Goal: Task Accomplishment & Management: Use online tool/utility

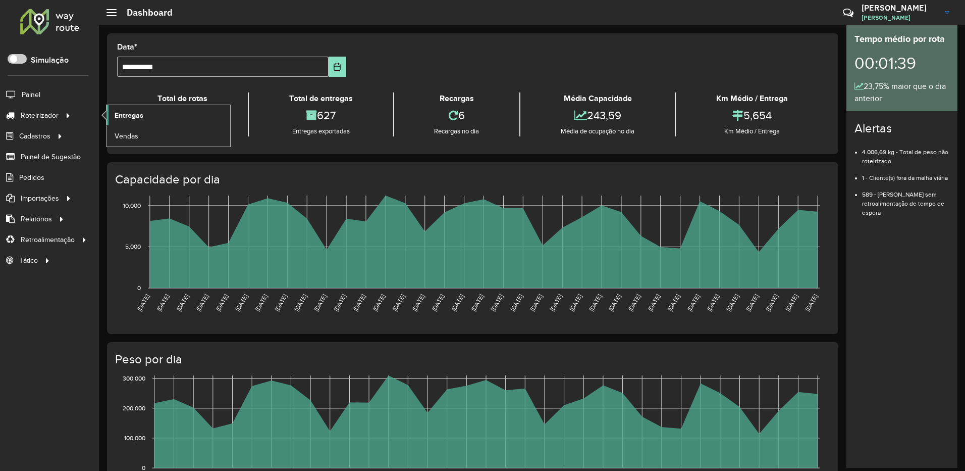
click at [124, 116] on span "Entregas" at bounding box center [129, 115] width 29 height 11
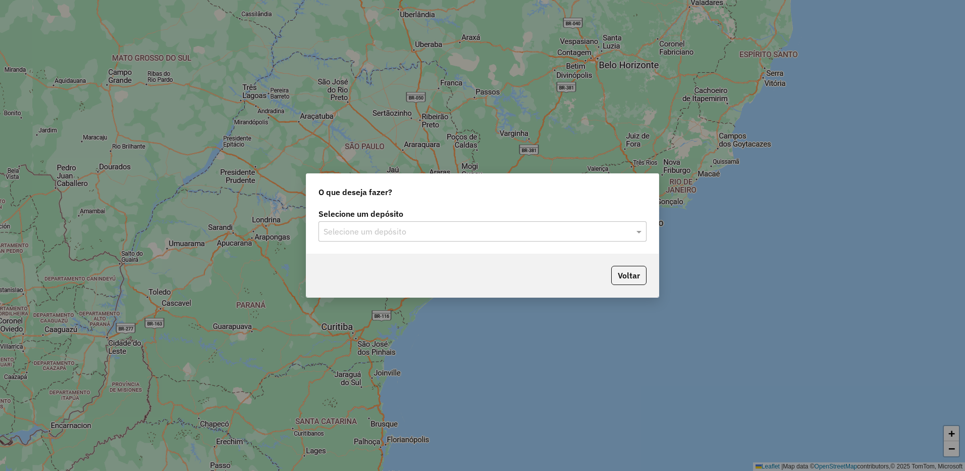
click at [383, 233] on input "text" at bounding box center [473, 232] width 298 height 12
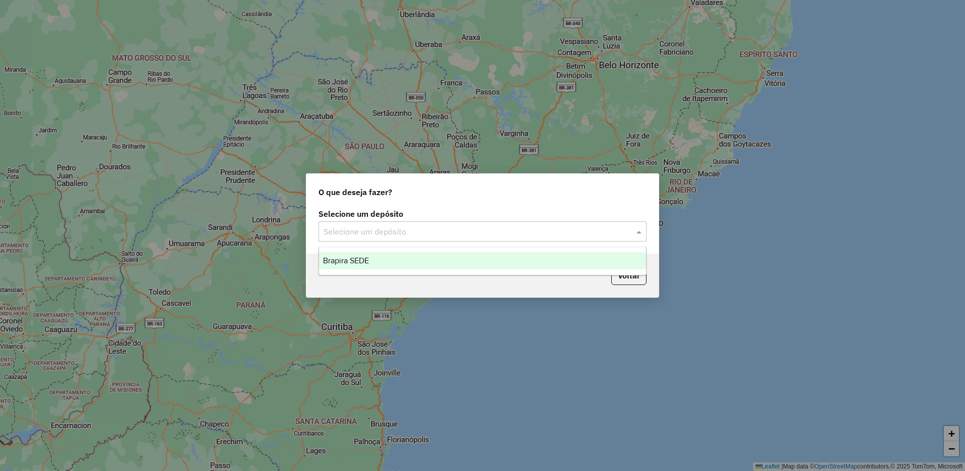
click at [387, 260] on div "Brapira SEDE" at bounding box center [482, 260] width 327 height 17
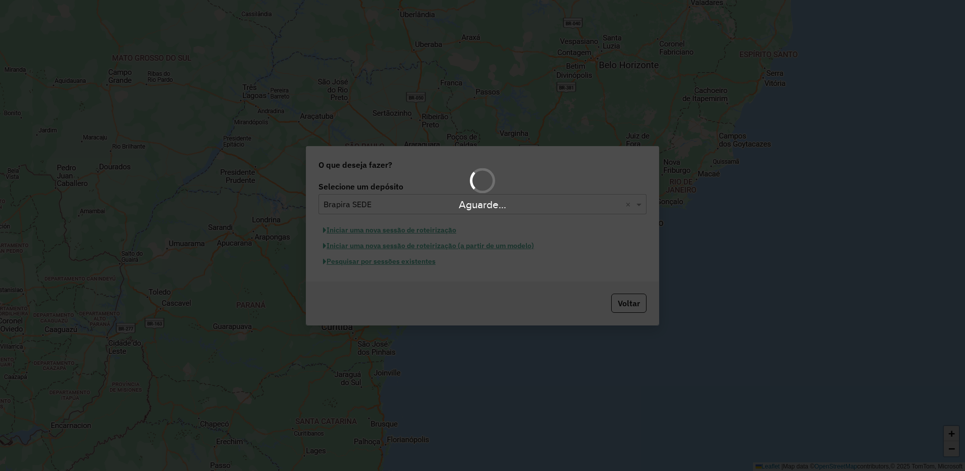
click at [417, 261] on div "Aguarde..." at bounding box center [482, 235] width 965 height 471
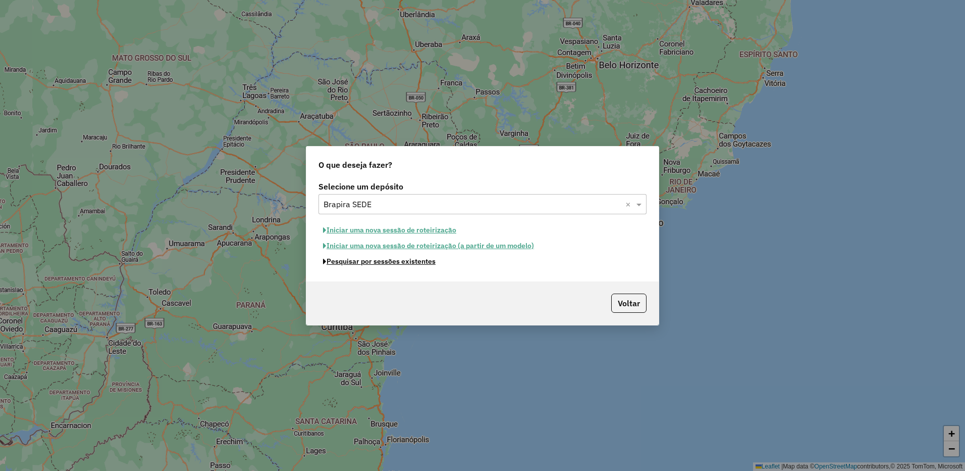
click at [417, 261] on button "Pesquisar por sessões existentes" at bounding box center [380, 261] width 122 height 16
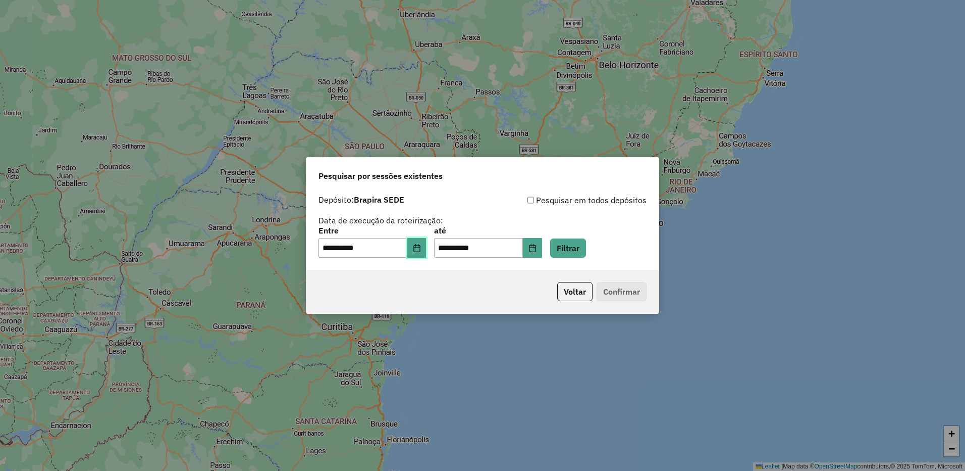
click at [423, 242] on button "Choose Date" at bounding box center [416, 248] width 19 height 20
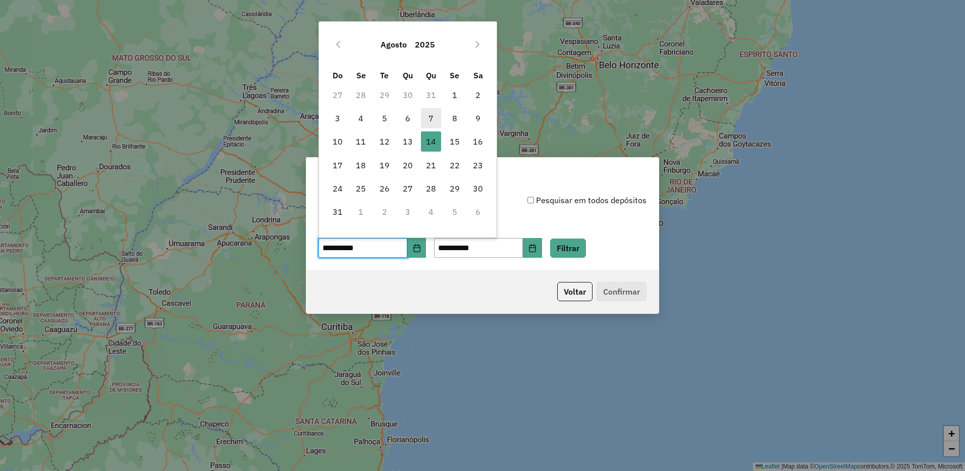
click at [429, 115] on span "7" at bounding box center [431, 118] width 20 height 20
type input "**********"
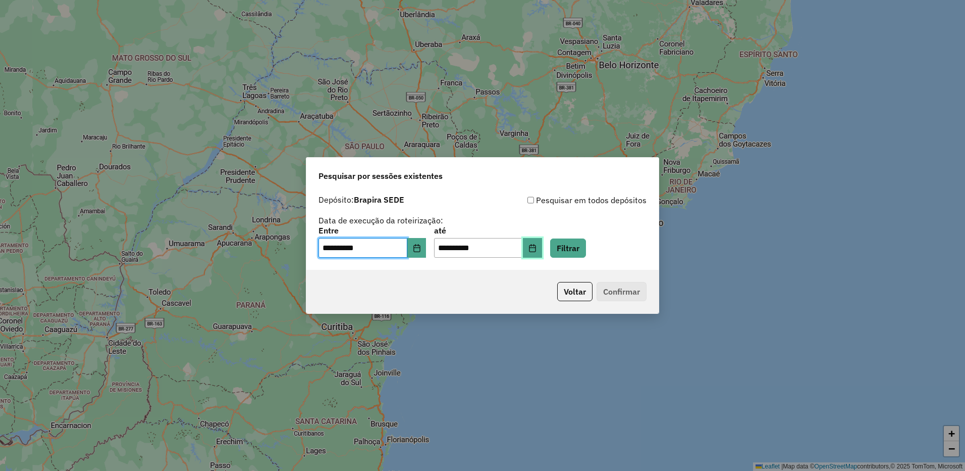
click at [538, 245] on button "Choose Date" at bounding box center [532, 248] width 19 height 20
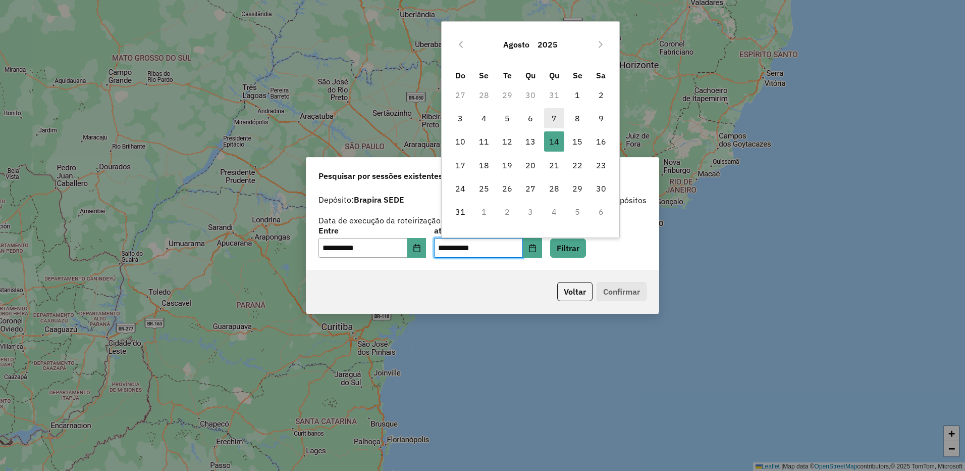
click at [550, 114] on span "7" at bounding box center [554, 118] width 20 height 20
type input "**********"
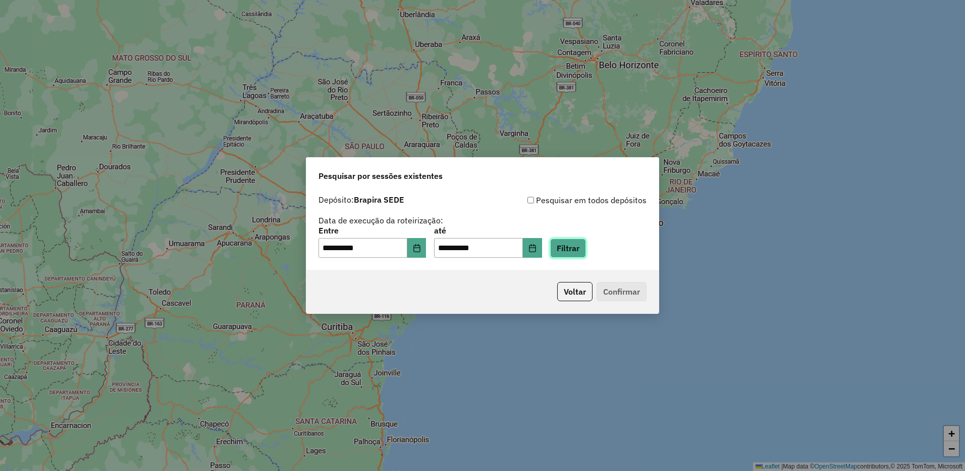
click at [572, 245] on button "Filtrar" at bounding box center [568, 247] width 36 height 19
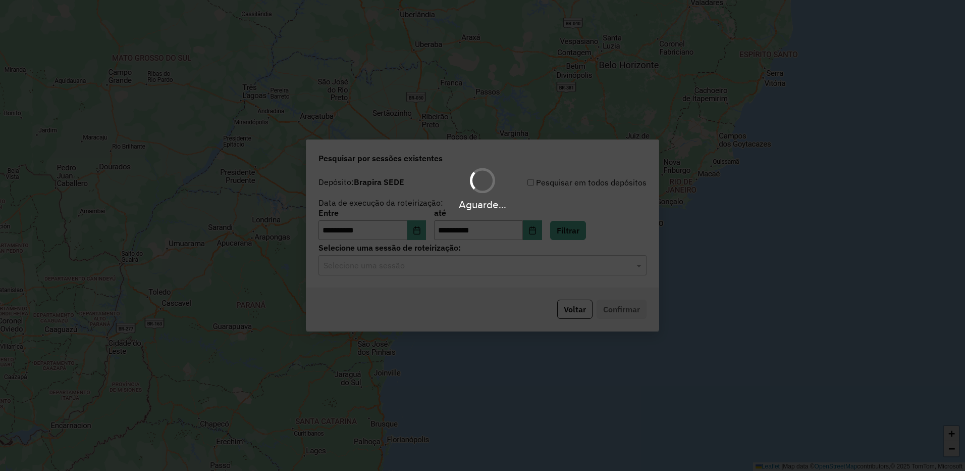
click at [441, 267] on input "text" at bounding box center [473, 266] width 298 height 12
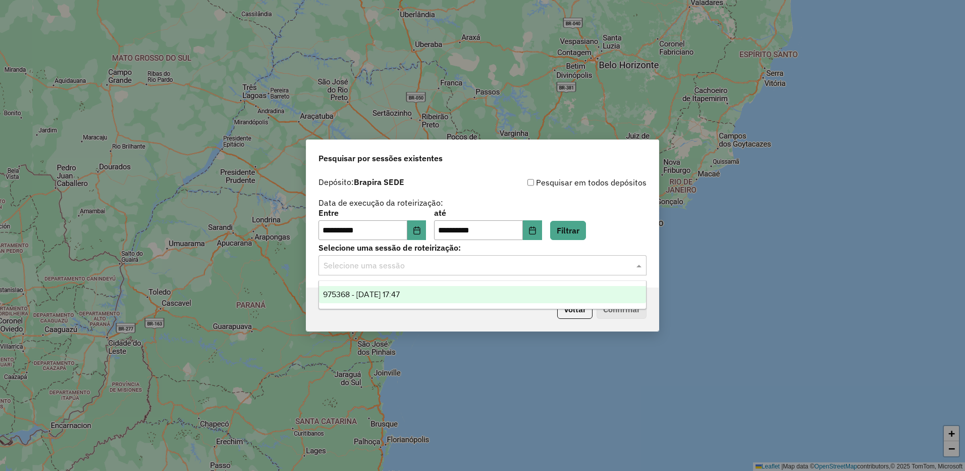
click at [445, 295] on div "975368 - 07/08/2025 17:47" at bounding box center [482, 294] width 327 height 17
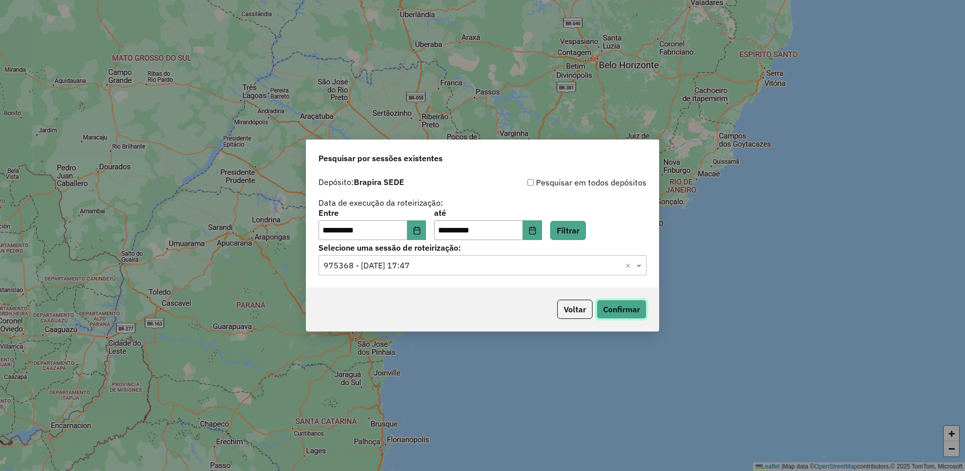
click at [619, 316] on button "Confirmar" at bounding box center [622, 308] width 50 height 19
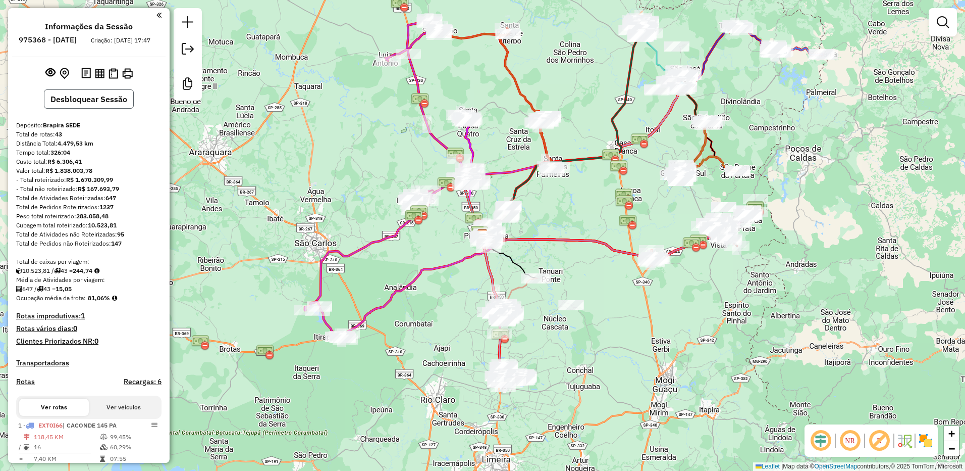
click at [112, 108] on button "Desbloquear Sessão" at bounding box center [89, 98] width 90 height 19
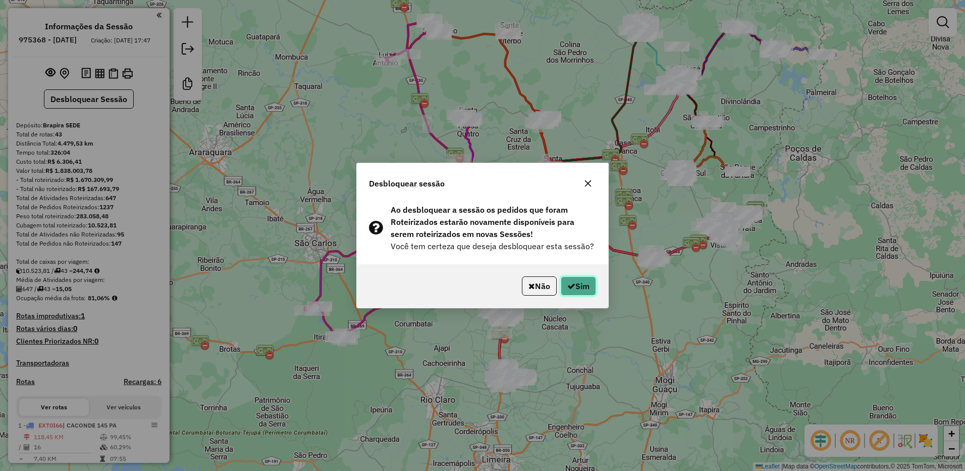
click at [579, 284] on button "Sim" at bounding box center [578, 285] width 35 height 19
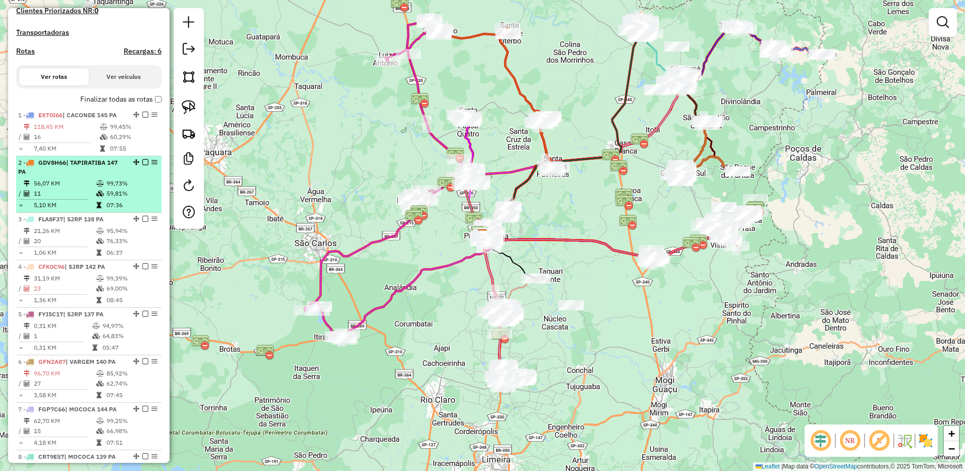
scroll to position [151, 0]
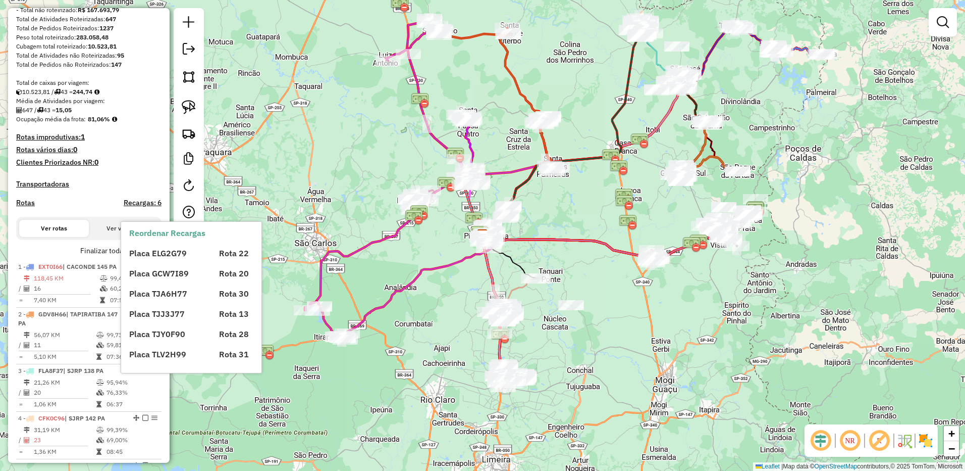
click at [154, 261] on div "Placa ELG2G79 Rota 22 Placa GCW7I89 Rota 20 Placa TJA6H77 Rota 30 Placa TJJ3J77…" at bounding box center [199, 299] width 141 height 121
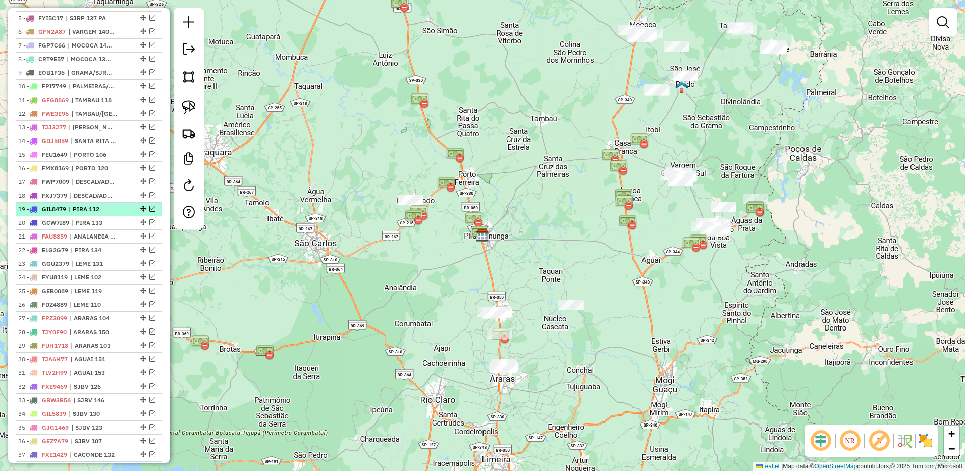
scroll to position [505, 0]
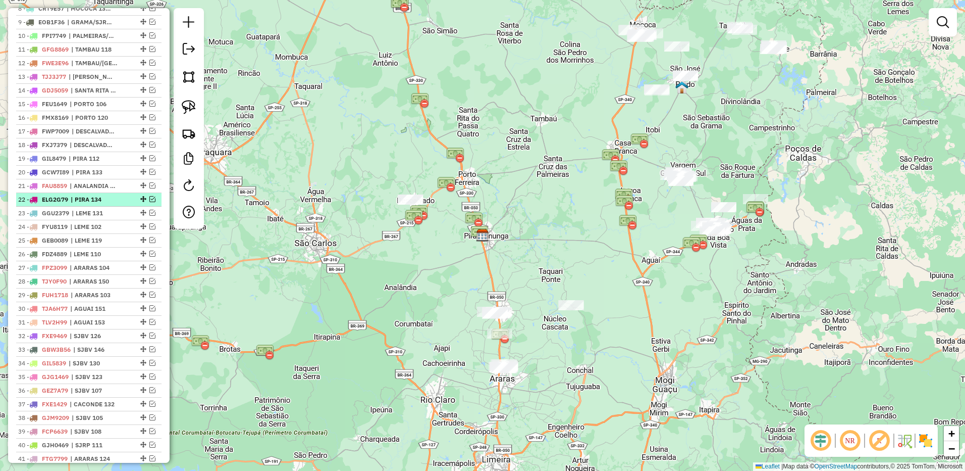
click at [128, 204] on div "22 - ELG2G79 | PIRA 134" at bounding box center [88, 199] width 141 height 9
select select "**********"
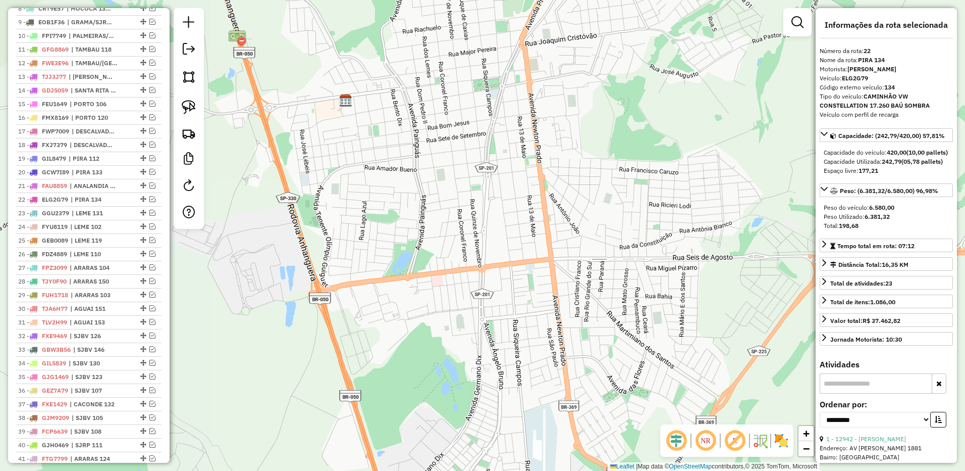
click at [150, 202] on em at bounding box center [152, 199] width 6 height 6
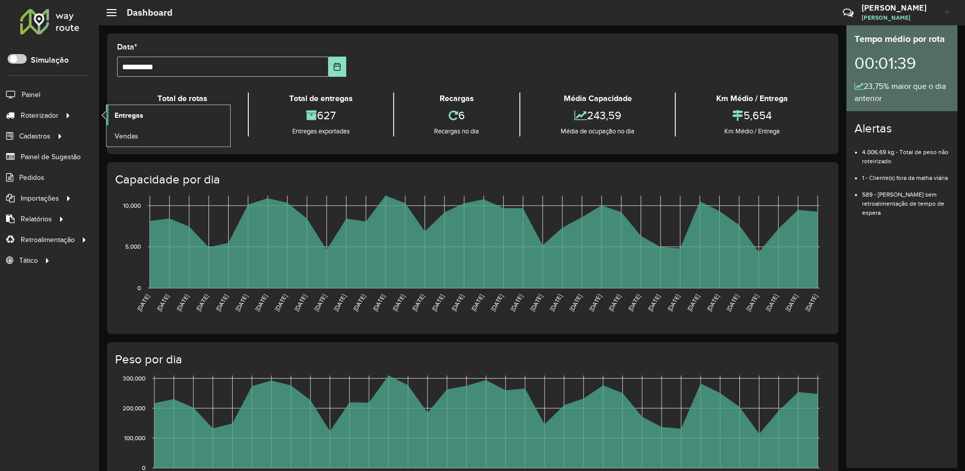
click at [145, 120] on link "Entregas" at bounding box center [169, 115] width 124 height 20
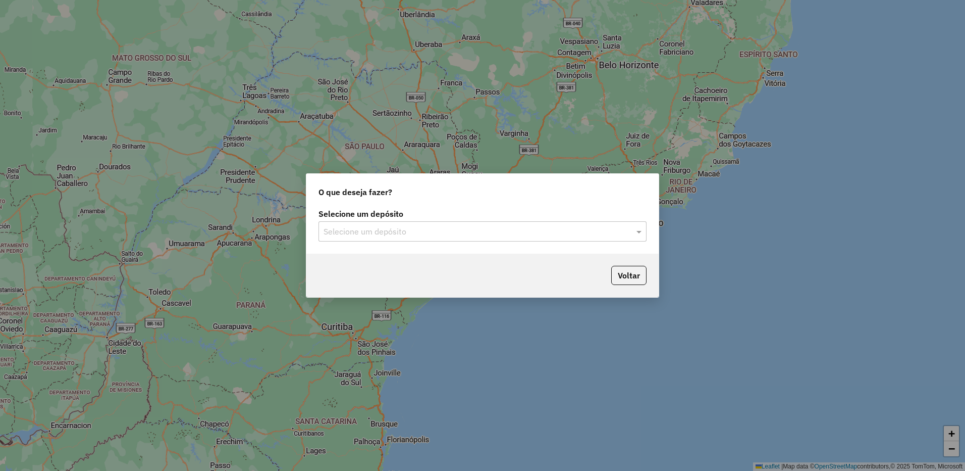
click at [442, 237] on input "text" at bounding box center [473, 232] width 298 height 12
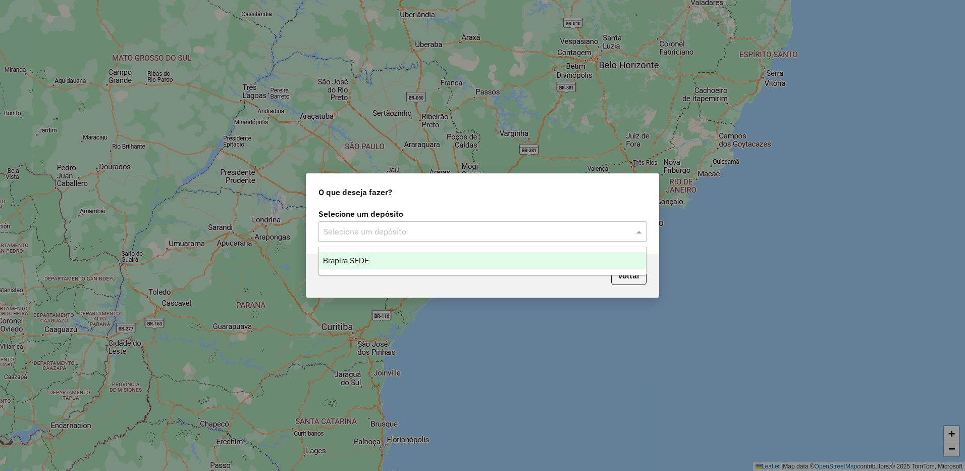
click at [420, 257] on div "Brapira SEDE" at bounding box center [482, 260] width 327 height 17
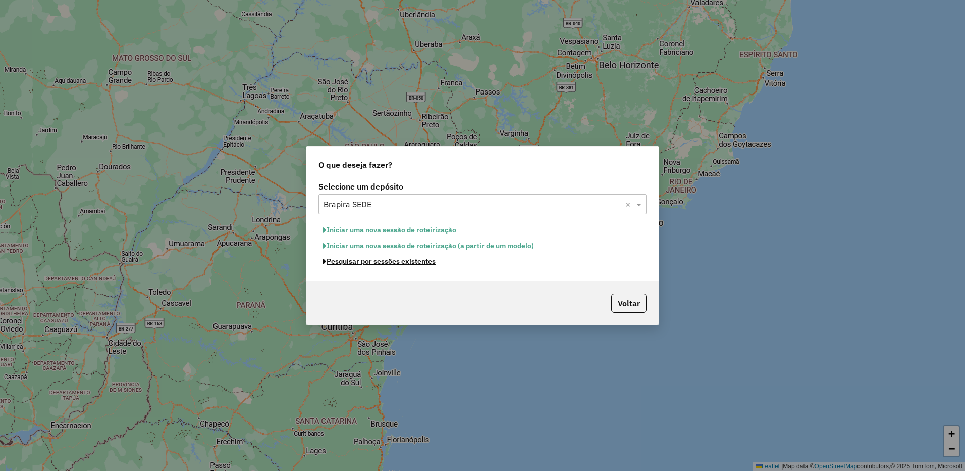
click at [425, 265] on button "Pesquisar por sessões existentes" at bounding box center [380, 261] width 122 height 16
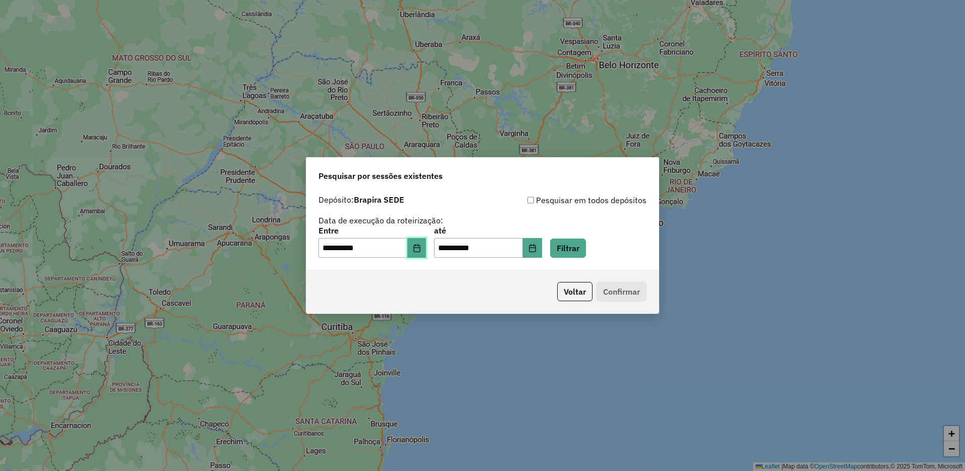
click at [420, 249] on icon "Choose Date" at bounding box center [417, 248] width 7 height 8
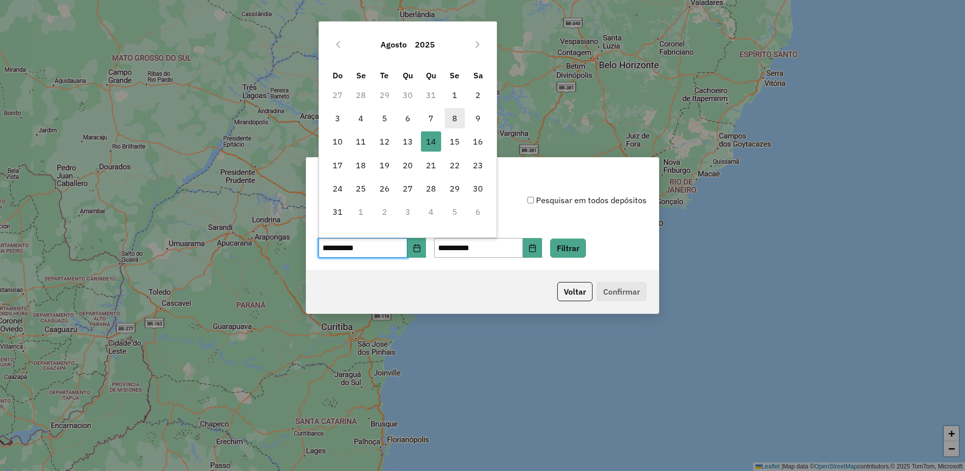
click at [457, 120] on span "8" at bounding box center [455, 118] width 20 height 20
type input "**********"
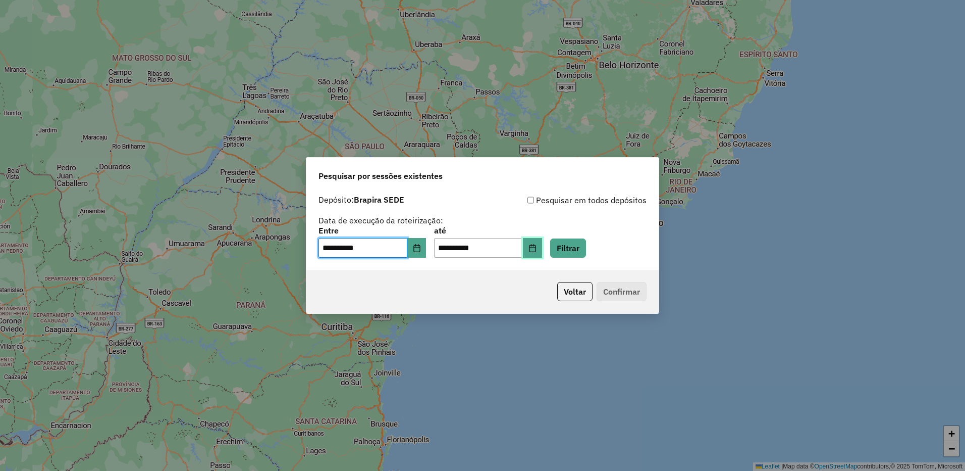
click at [542, 253] on button "Choose Date" at bounding box center [532, 248] width 19 height 20
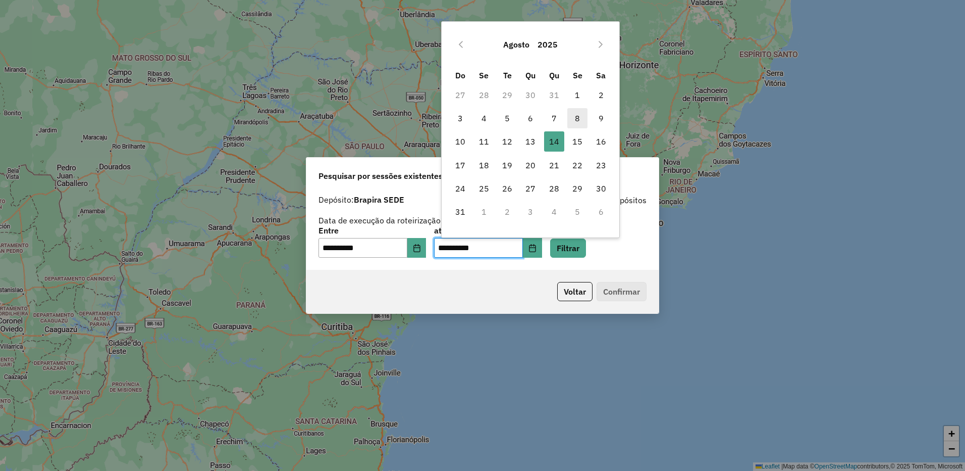
click at [575, 119] on span "8" at bounding box center [578, 118] width 20 height 20
type input "**********"
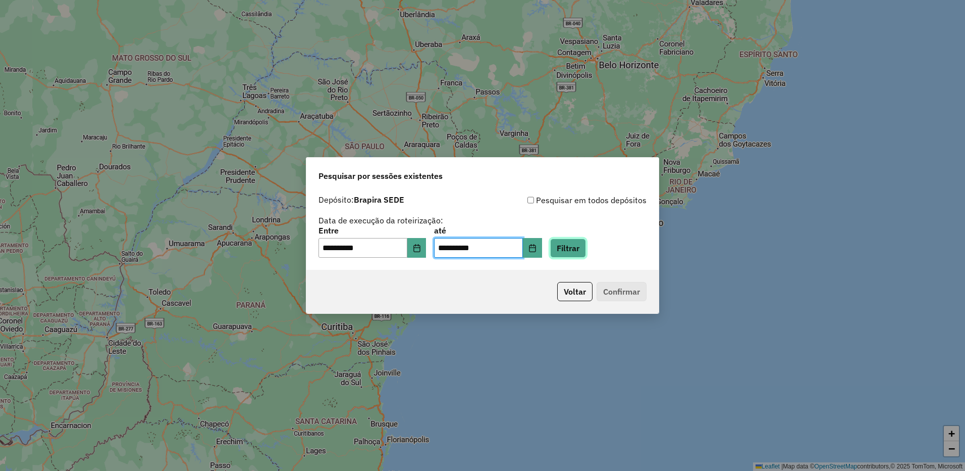
click at [582, 242] on button "Filtrar" at bounding box center [568, 247] width 36 height 19
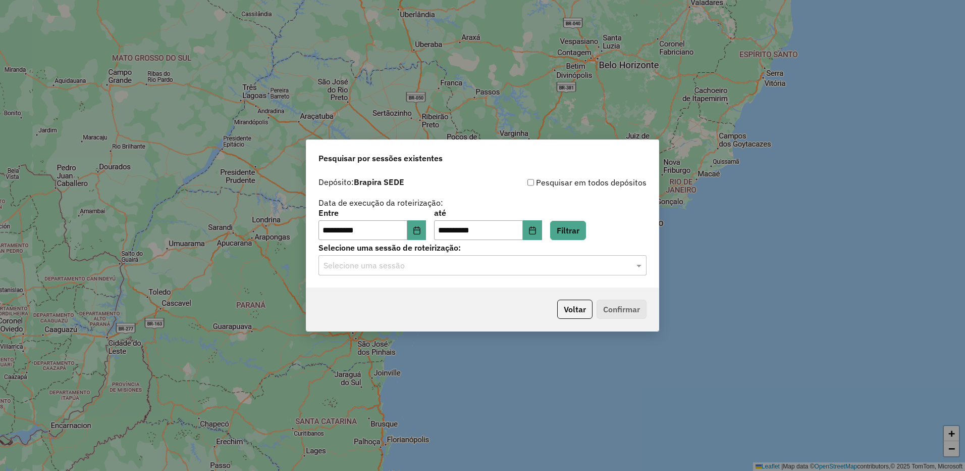
click at [429, 269] on input "text" at bounding box center [473, 266] width 298 height 12
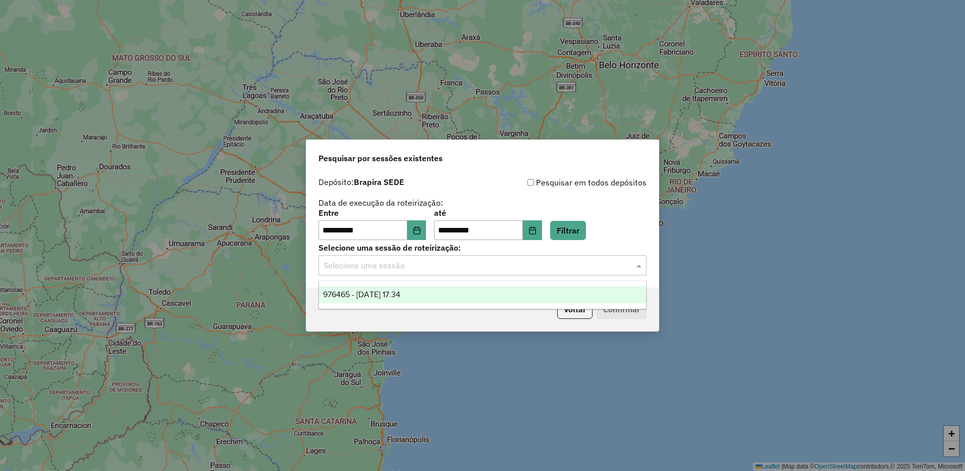
click at [400, 292] on span "976465 - 08/08/2025 17:34" at bounding box center [361, 294] width 77 height 9
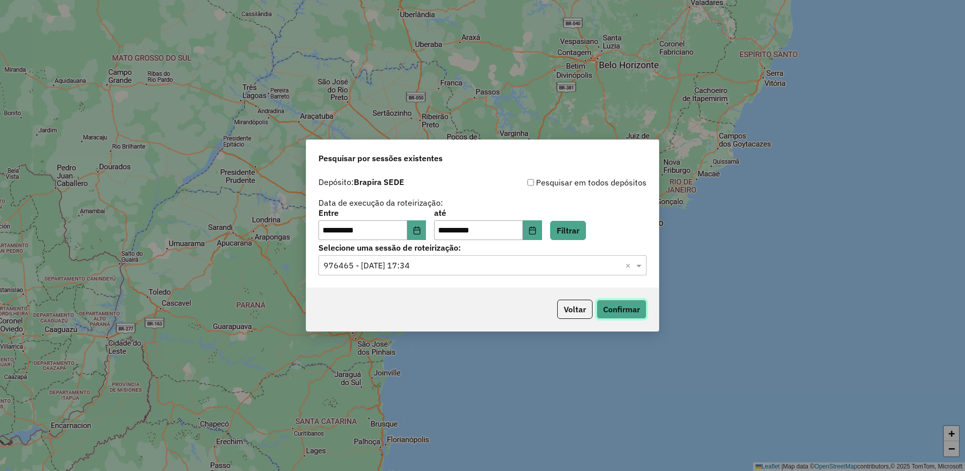
click at [624, 314] on button "Confirmar" at bounding box center [622, 308] width 50 height 19
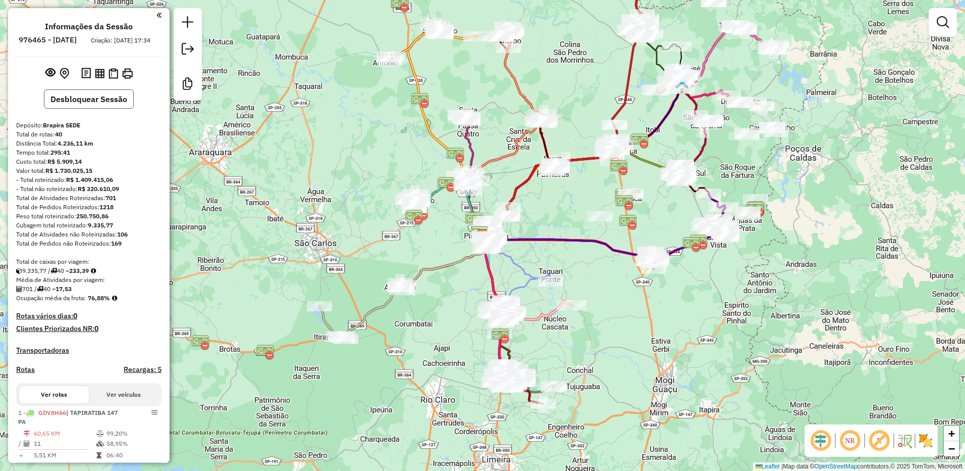
click at [88, 109] on button "Desbloquear Sessão" at bounding box center [89, 98] width 90 height 19
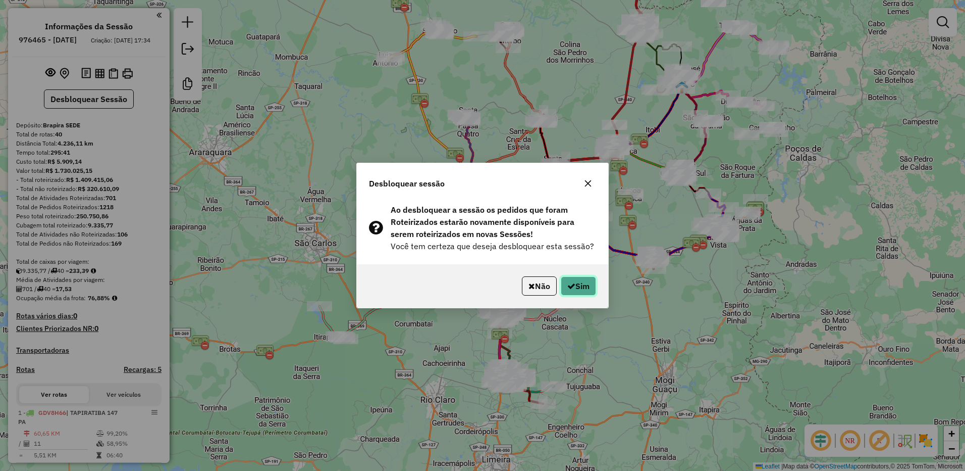
click at [591, 291] on button "Sim" at bounding box center [578, 285] width 35 height 19
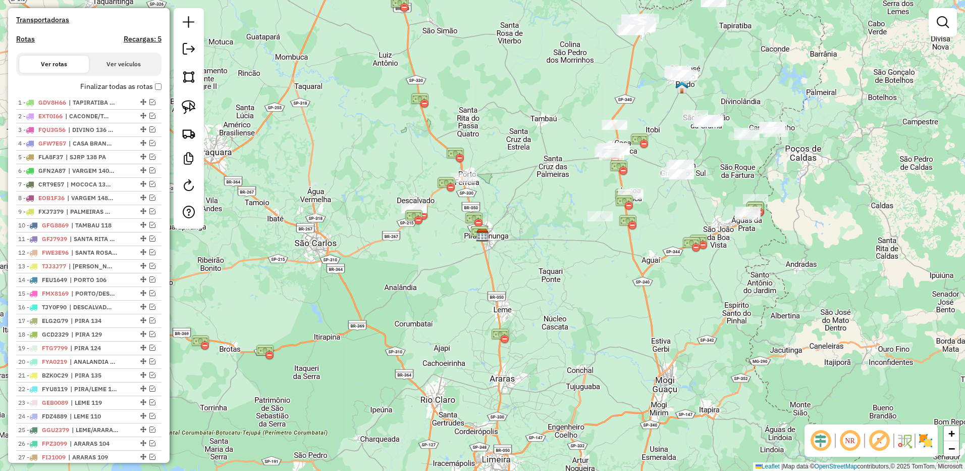
scroll to position [404, 0]
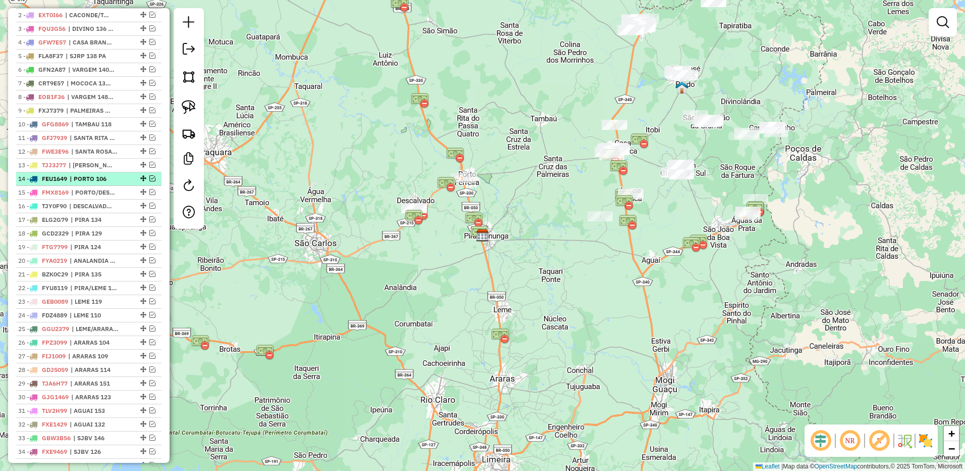
click at [103, 183] on span "| PORTO 106" at bounding box center [93, 178] width 46 height 9
select select "**********"
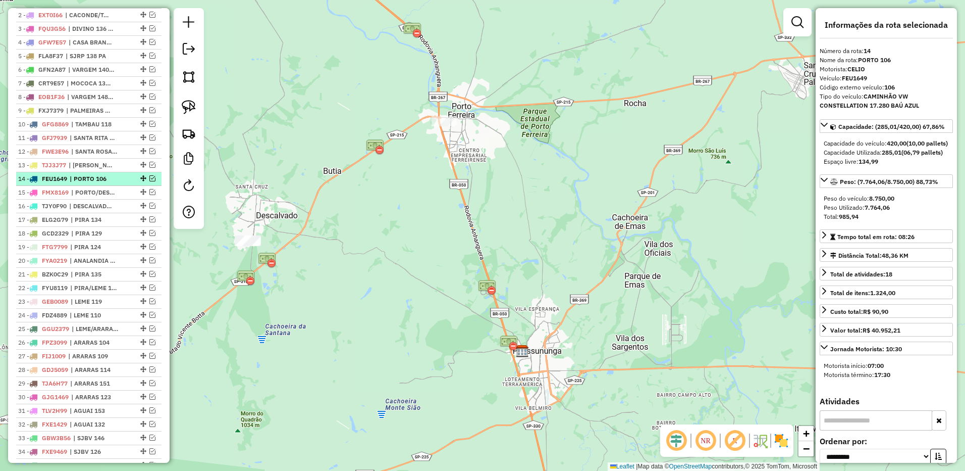
click at [151, 181] on em at bounding box center [152, 178] width 6 height 6
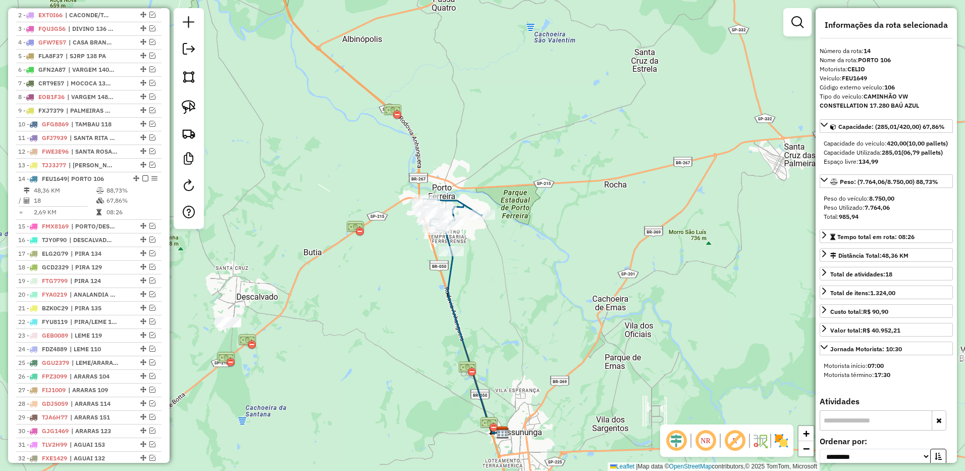
drag, startPoint x: 554, startPoint y: 175, endPoint x: 501, endPoint y: 247, distance: 89.9
click at [533, 261] on div "Janela de atendimento Grade de atendimento Capacidade Transportadoras Veículos …" at bounding box center [482, 235] width 965 height 471
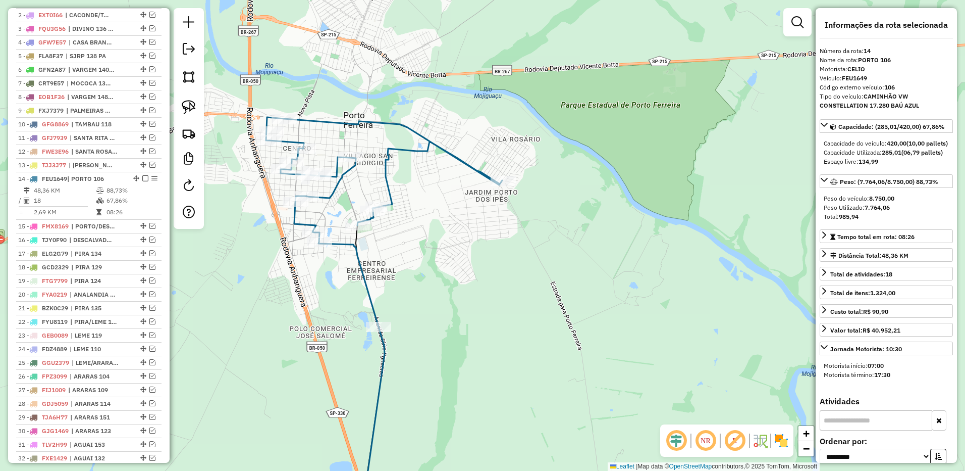
drag, startPoint x: 428, startPoint y: 212, endPoint x: 456, endPoint y: 255, distance: 52.2
click at [456, 255] on div "Janela de atendimento Grade de atendimento Capacidade Transportadoras Veículos …" at bounding box center [482, 235] width 965 height 471
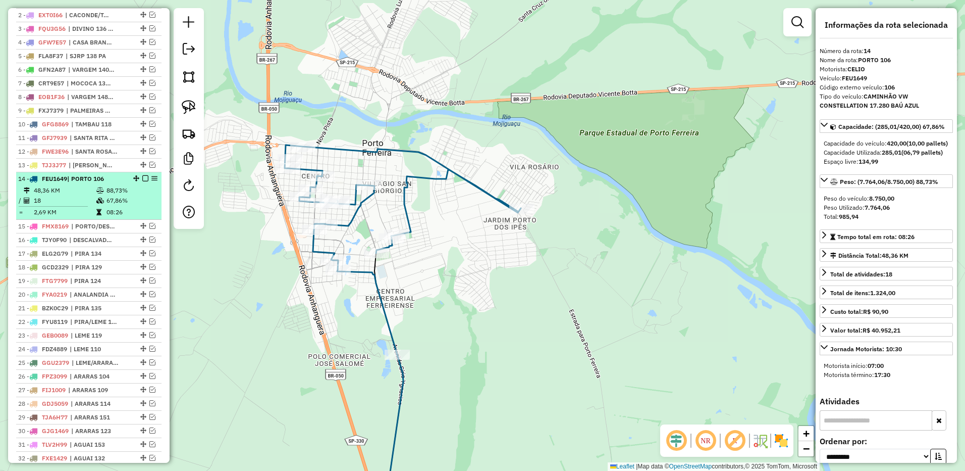
click at [143, 181] on em at bounding box center [145, 178] width 6 height 6
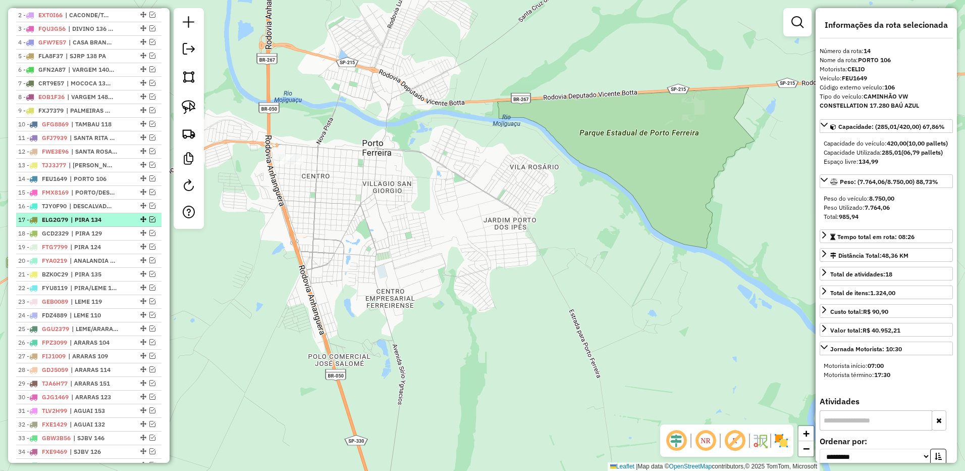
scroll to position [454, 0]
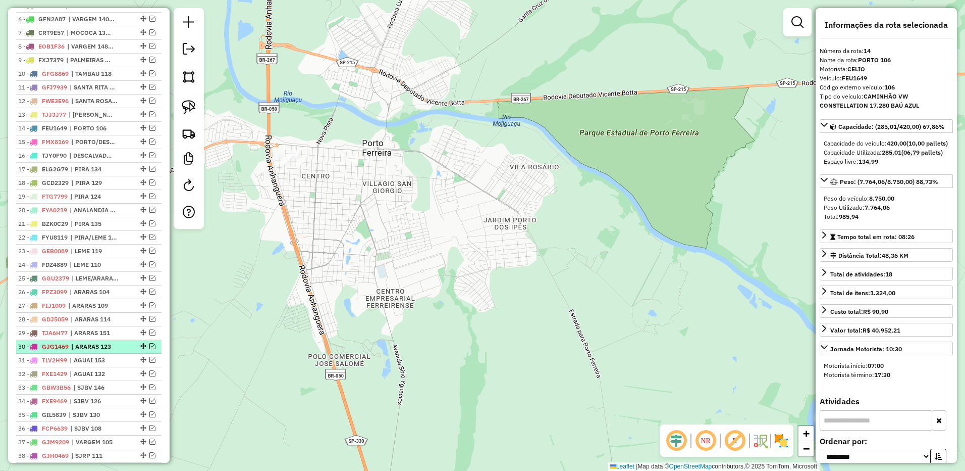
click at [127, 349] on div at bounding box center [142, 346] width 30 height 6
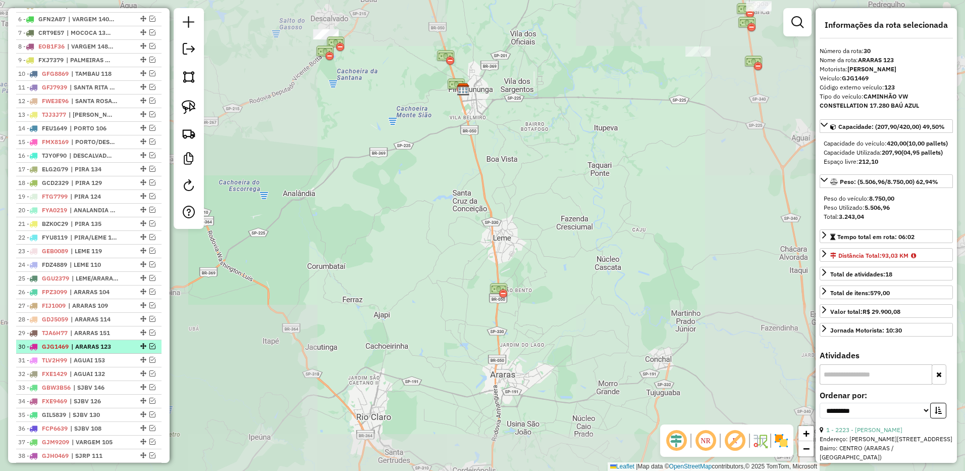
click at [149, 349] on em at bounding box center [152, 346] width 6 height 6
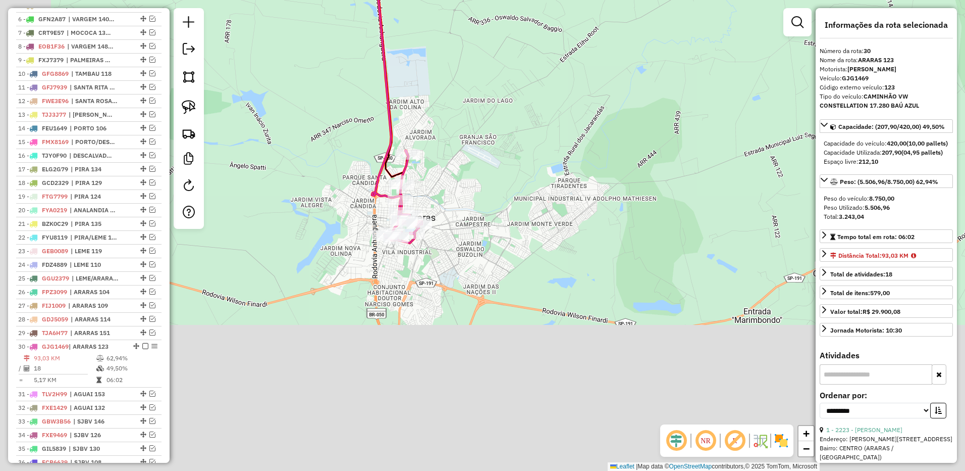
drag, startPoint x: 463, startPoint y: 398, endPoint x: 509, endPoint y: 175, distance: 227.5
click at [555, 163] on div "Janela de atendimento Grade de atendimento Capacidade Transportadoras Veículos …" at bounding box center [482, 235] width 965 height 471
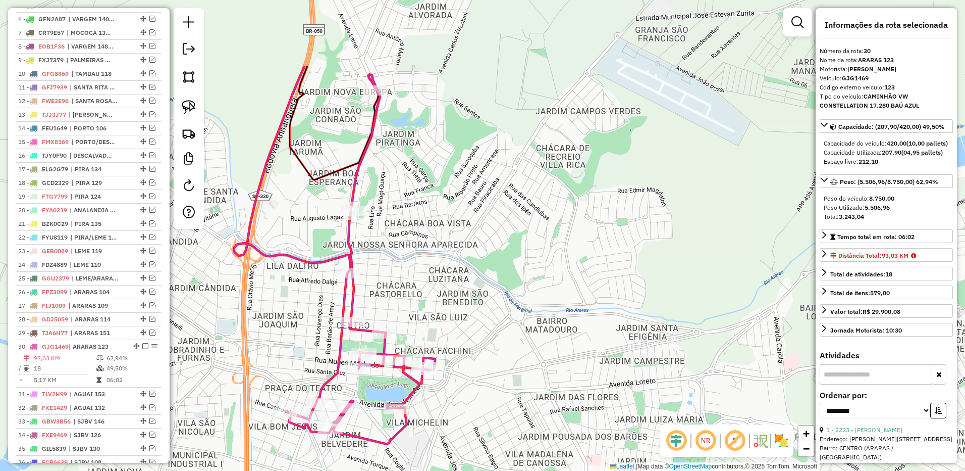
drag, startPoint x: 489, startPoint y: 146, endPoint x: 461, endPoint y: 260, distance: 116.6
click at [461, 260] on div "Janela de atendimento Grade de atendimento Capacidade Transportadoras Veículos …" at bounding box center [482, 235] width 965 height 471
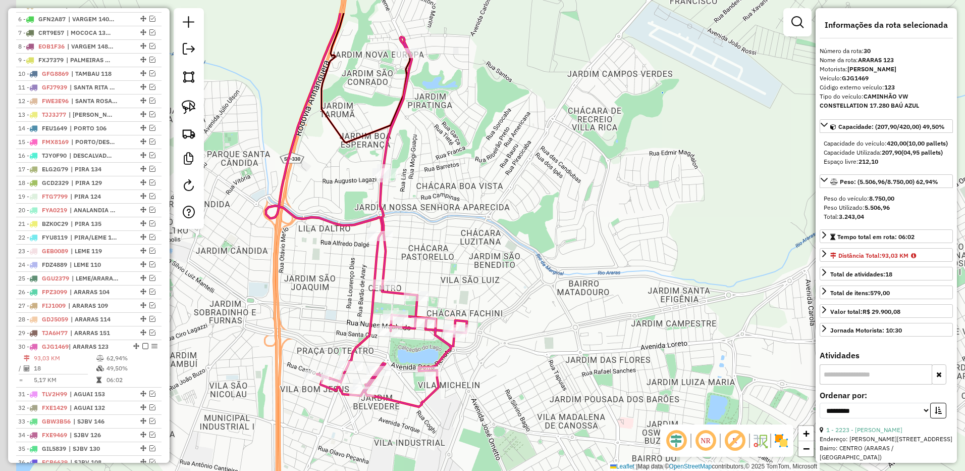
drag, startPoint x: 502, startPoint y: 363, endPoint x: 507, endPoint y: 371, distance: 9.3
click at [508, 371] on div "Janela de atendimento Grade de atendimento Capacidade Transportadoras Veículos …" at bounding box center [482, 235] width 965 height 471
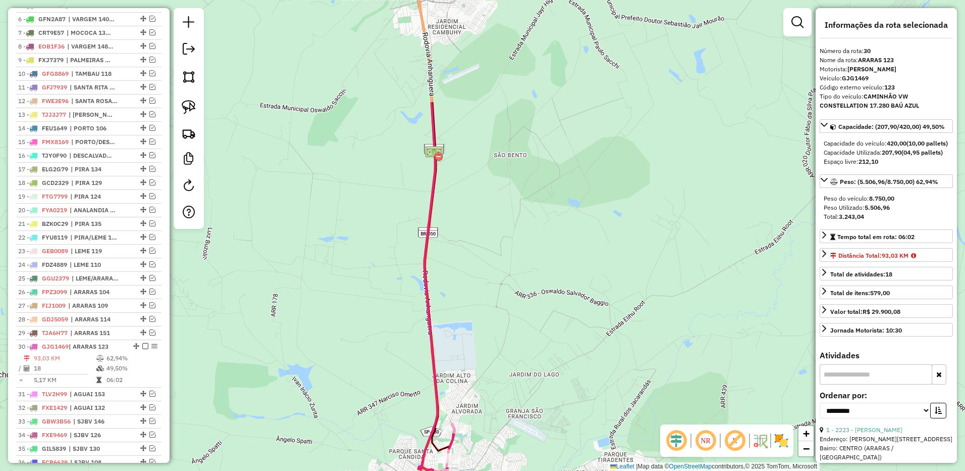
drag, startPoint x: 495, startPoint y: 312, endPoint x: 492, endPoint y: 351, distance: 39.0
click at [492, 351] on div "Janela de atendimento Grade de atendimento Capacidade Transportadoras Veículos …" at bounding box center [482, 235] width 965 height 471
